Goal: Check status: Check status

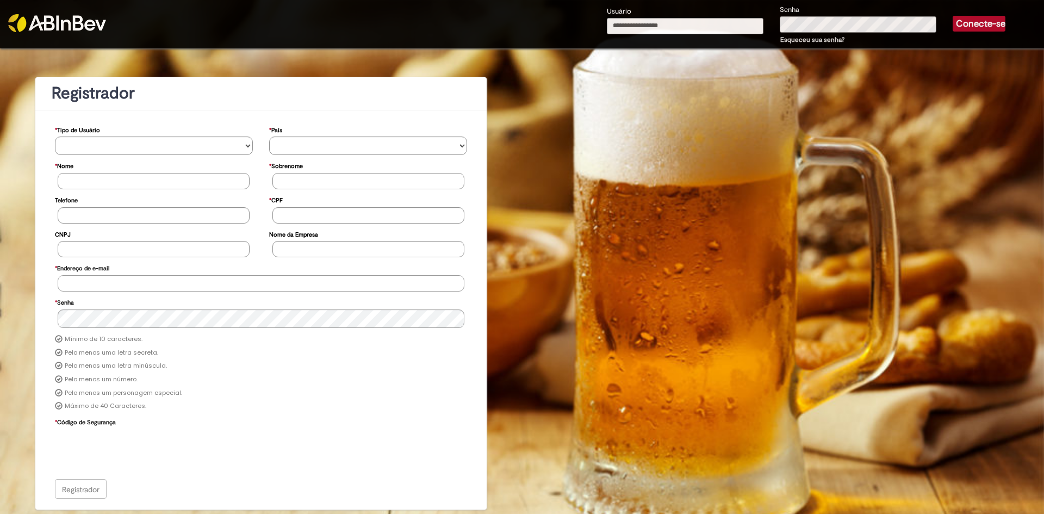
type input "**********"
click at [1004, 22] on font "Conecte-se" at bounding box center [980, 23] width 49 height 11
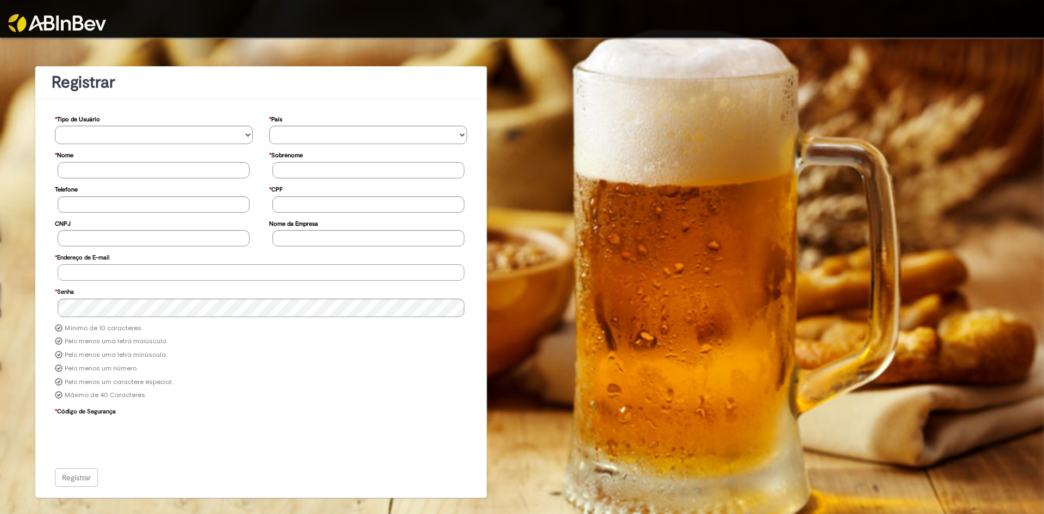
type input "**********"
click at [72, 21] on img at bounding box center [57, 23] width 98 height 18
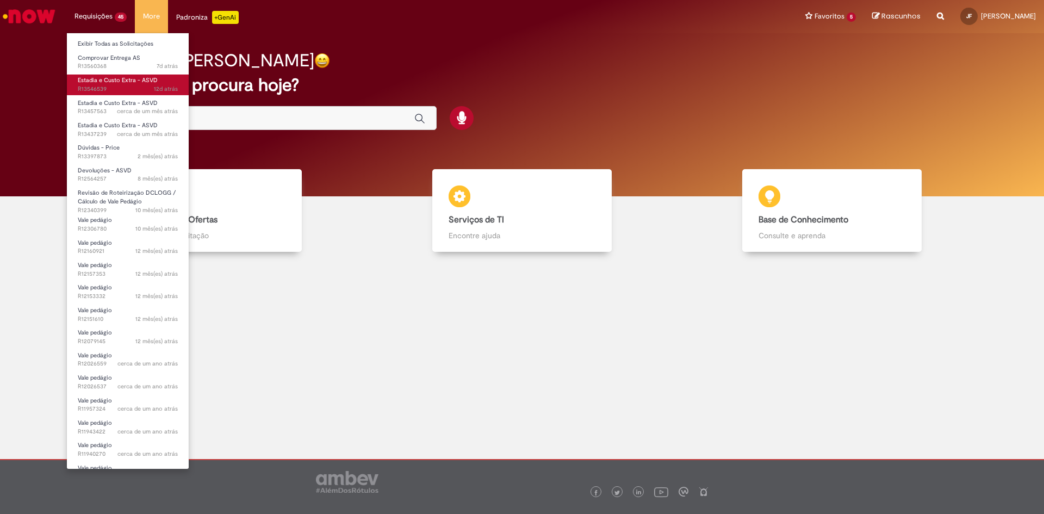
click at [139, 79] on span "Estadia e Custo Extra - ASVD" at bounding box center [118, 80] width 80 height 8
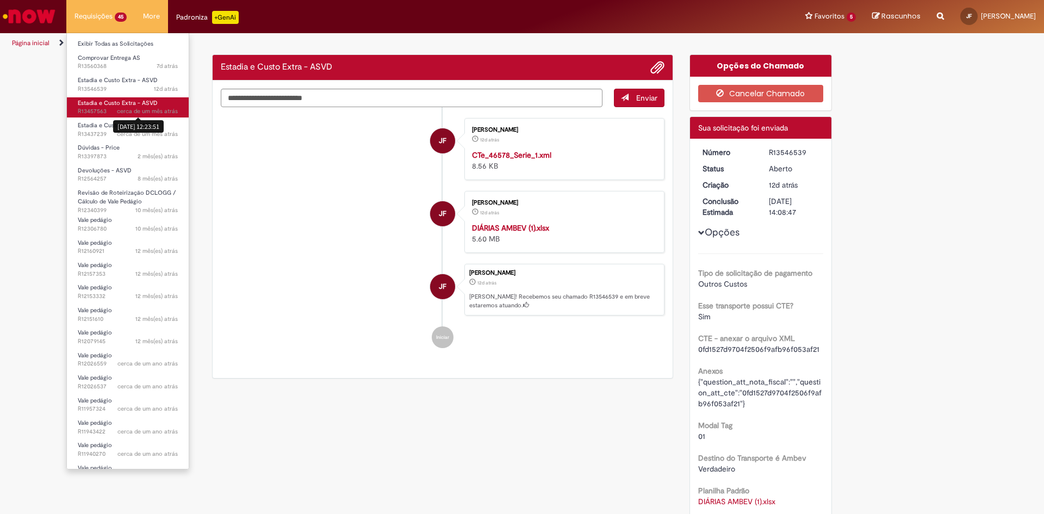
click at [143, 109] on span "cerca de um mês atrás" at bounding box center [147, 111] width 61 height 8
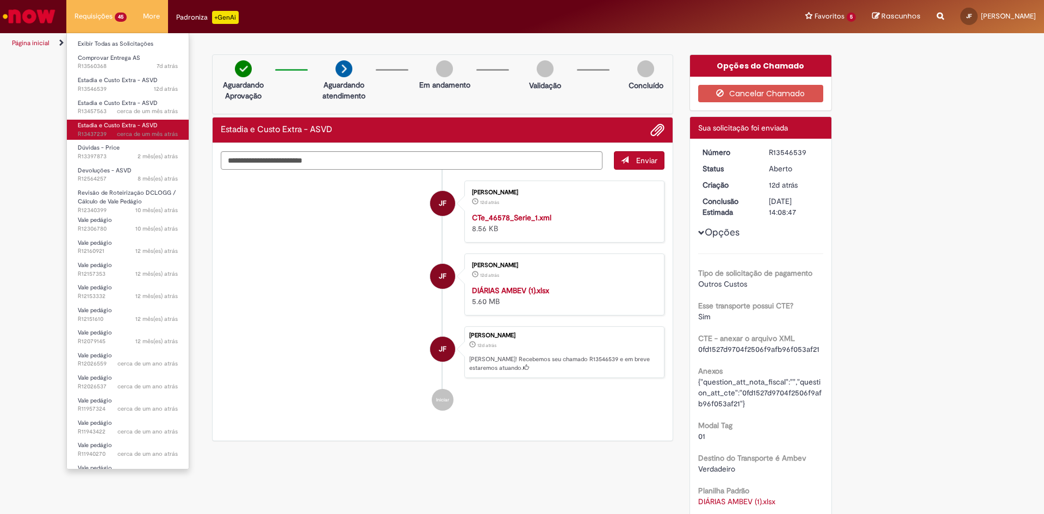
click at [105, 126] on span "Estadia e Custo Extra - ASVD" at bounding box center [118, 125] width 80 height 8
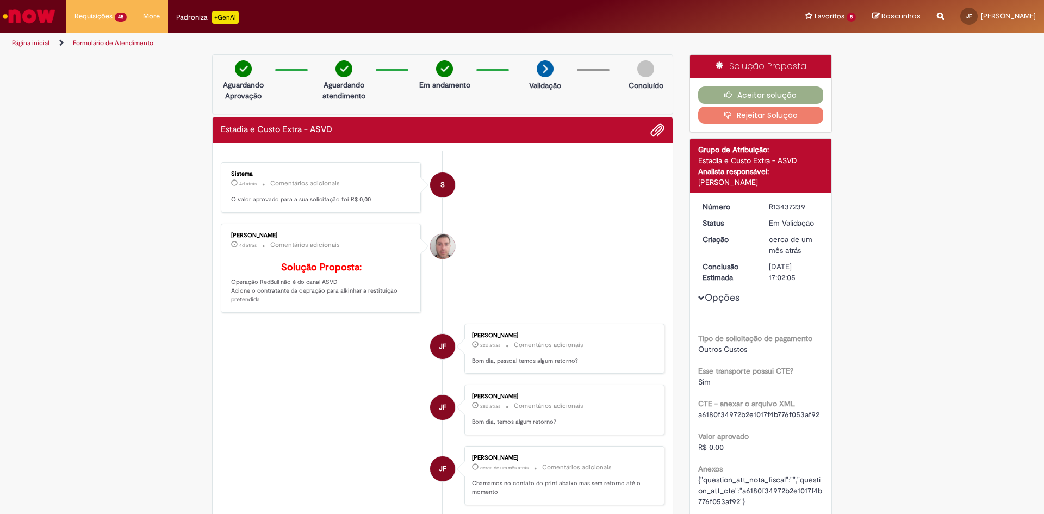
click at [370, 345] on li "JF José Fillmann 22d atrás 22 dias atrás Comentários adicionais Bom dia, pessoa…" at bounding box center [443, 348] width 444 height 51
drag, startPoint x: 337, startPoint y: 287, endPoint x: 319, endPoint y: 285, distance: 18.0
click at [329, 285] on p "Solução Proposta: Operação RedBull não é do canal ASVD Acione o contratante da …" at bounding box center [321, 283] width 181 height 42
click at [284, 296] on p "Solução Proposta: Operação RedBull não é do canal ASVD Acione o contratante da …" at bounding box center [321, 283] width 181 height 42
drag, startPoint x: 285, startPoint y: 304, endPoint x: 285, endPoint y: 295, distance: 8.7
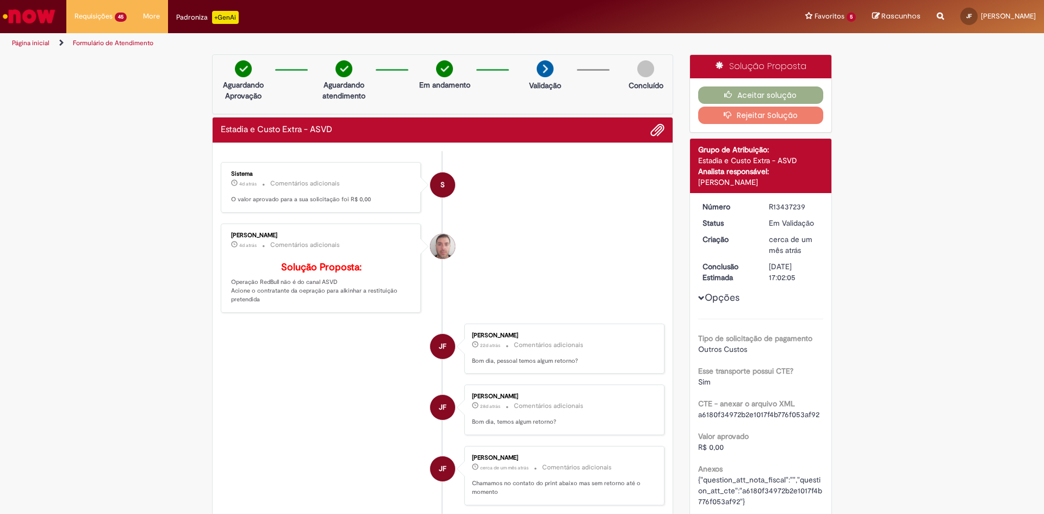
click at [285, 297] on p "Solução Proposta: Operação RedBull não é do canal ASVD Acione o contratante da …" at bounding box center [321, 283] width 181 height 42
click at [284, 201] on p "O valor aprovado para a sua solicitação foi R$ 0,00" at bounding box center [321, 199] width 181 height 9
drag, startPoint x: 273, startPoint y: 197, endPoint x: 369, endPoint y: 197, distance: 95.7
click at [276, 197] on p "O valor aprovado para a sua solicitação foi R$ 0,00" at bounding box center [321, 199] width 181 height 9
click at [369, 197] on p "O valor aprovado para a sua solicitação foi R$ 0,00" at bounding box center [321, 199] width 181 height 9
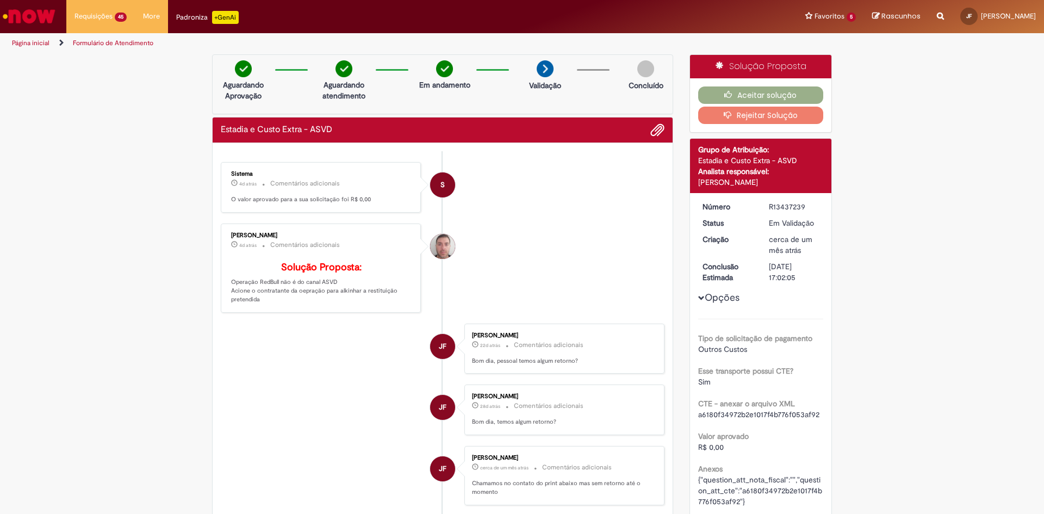
drag, startPoint x: 348, startPoint y: 308, endPoint x: 223, endPoint y: 308, distance: 125.6
click at [332, 304] on p "Solução Proposta: Operação RedBull não é do canal ASVD Acione o contratante da …" at bounding box center [321, 283] width 181 height 42
drag, startPoint x: 222, startPoint y: 308, endPoint x: 410, endPoint y: 307, distance: 188.7
click at [236, 307] on div "Luiz Carlos Barsotti Filho 4d atrás 4 dias atrás Comentários adicionais Solução…" at bounding box center [321, 268] width 194 height 83
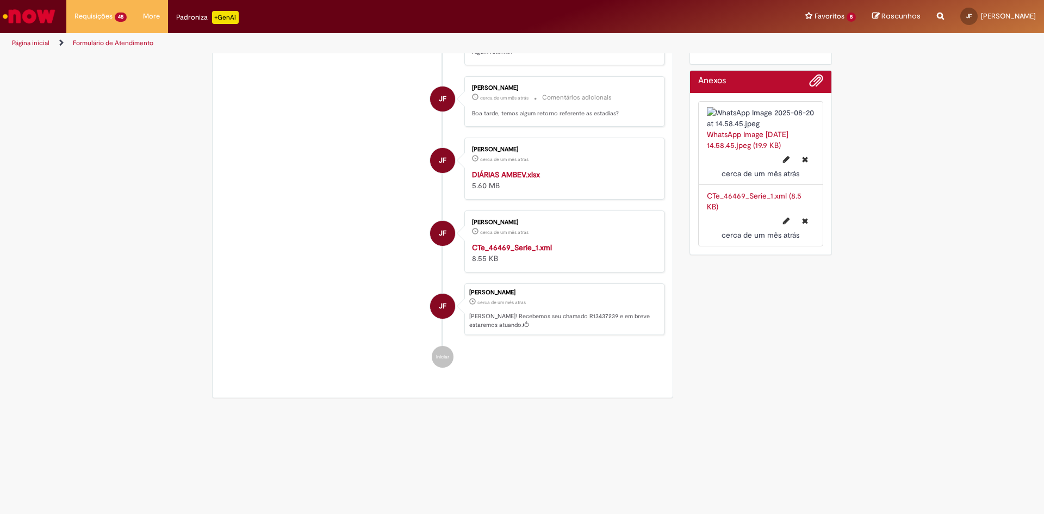
scroll to position [652, 0]
click at [494, 179] on strong "DIÁRIAS AMBEV.xlsx" at bounding box center [506, 175] width 68 height 10
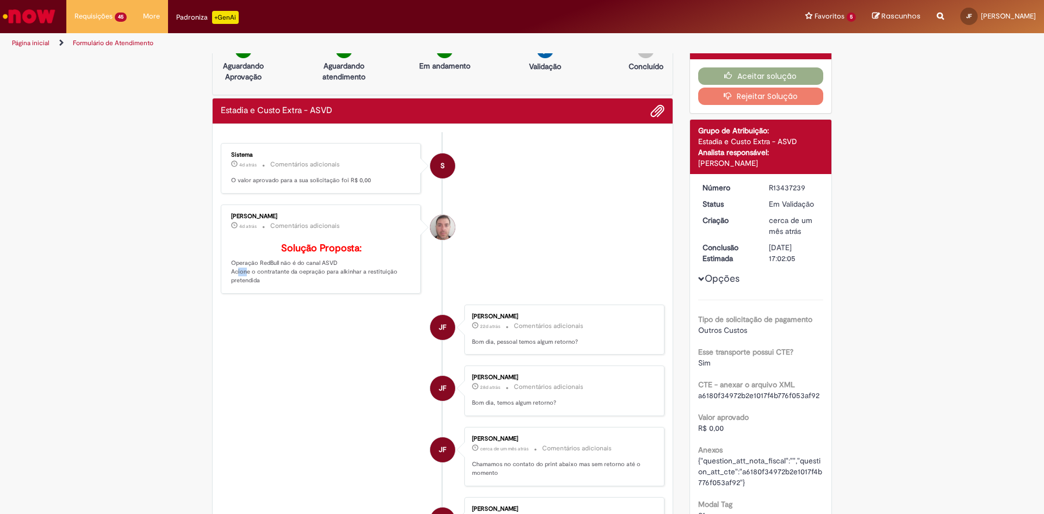
scroll to position [0, 0]
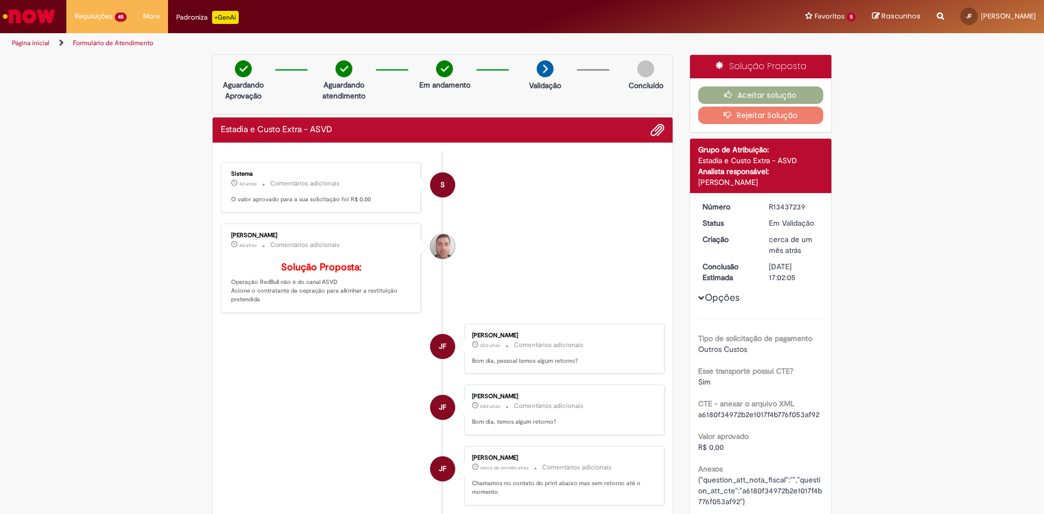
click at [783, 207] on div "R13437239" at bounding box center [794, 206] width 51 height 11
copy div "R13437239"
